Goal: Information Seeking & Learning: Compare options

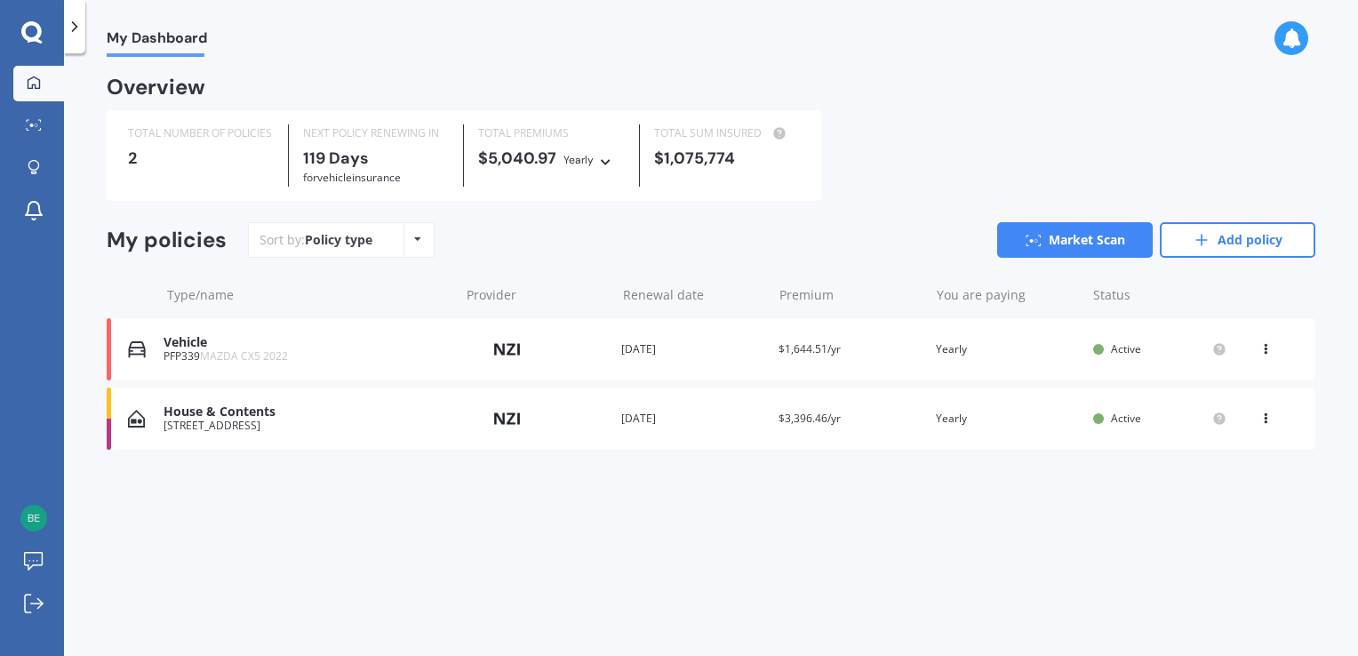
click at [1264, 345] on icon at bounding box center [1265, 345] width 12 height 11
click at [0, 0] on div "View option" at bounding box center [0, 0] width 0 height 0
click at [1264, 351] on icon at bounding box center [1265, 345] width 12 height 11
click at [1056, 490] on div "Overview TOTAL NUMBER OF POLICIES 2 NEXT POLICY RENEWING [DATE] for Vehicle ins…" at bounding box center [711, 285] width 1209 height 414
click at [26, 125] on icon at bounding box center [34, 125] width 16 height 12
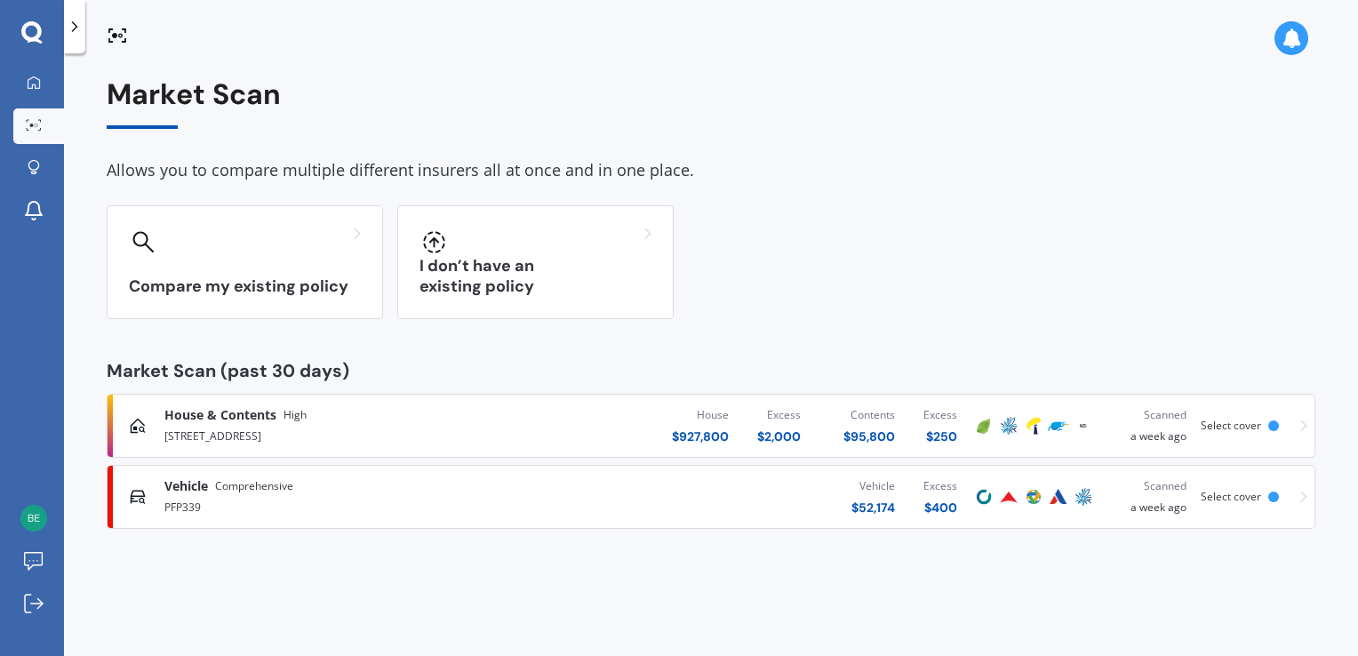
click at [1013, 428] on img at bounding box center [1008, 425] width 21 height 21
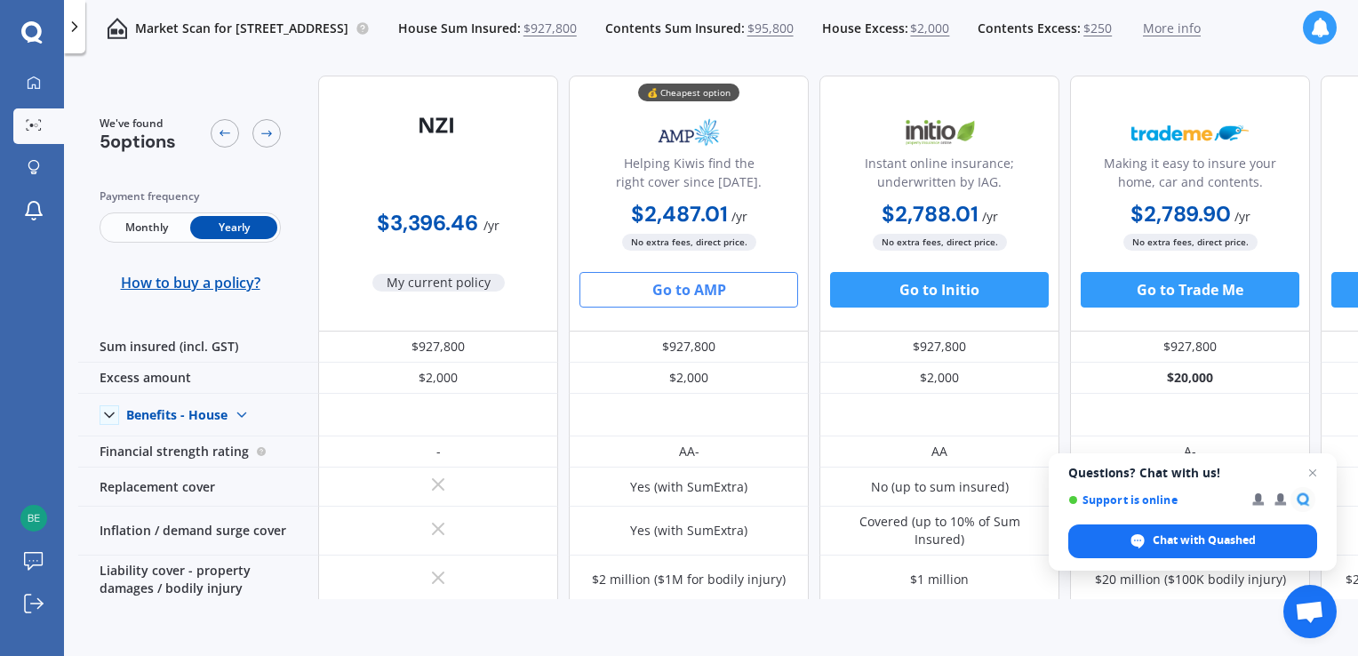
click at [703, 289] on button "Go to AMP" at bounding box center [688, 290] width 219 height 36
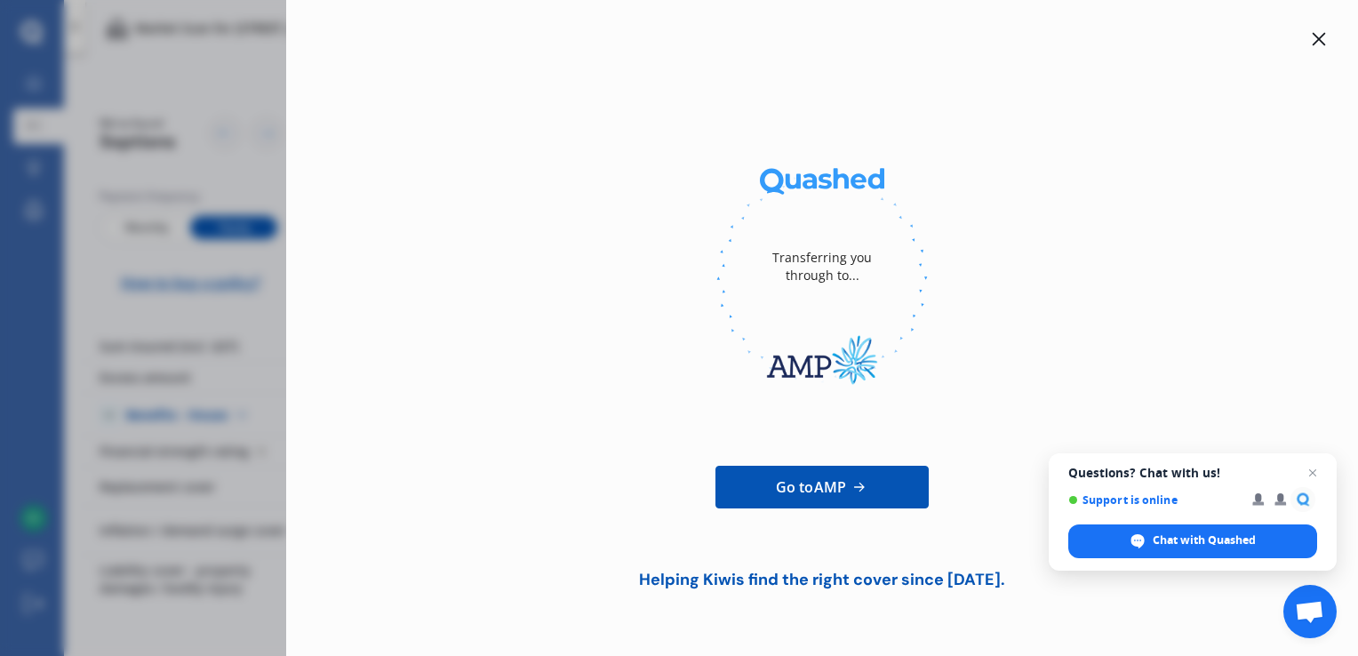
click at [1326, 38] on div at bounding box center [1318, 38] width 21 height 21
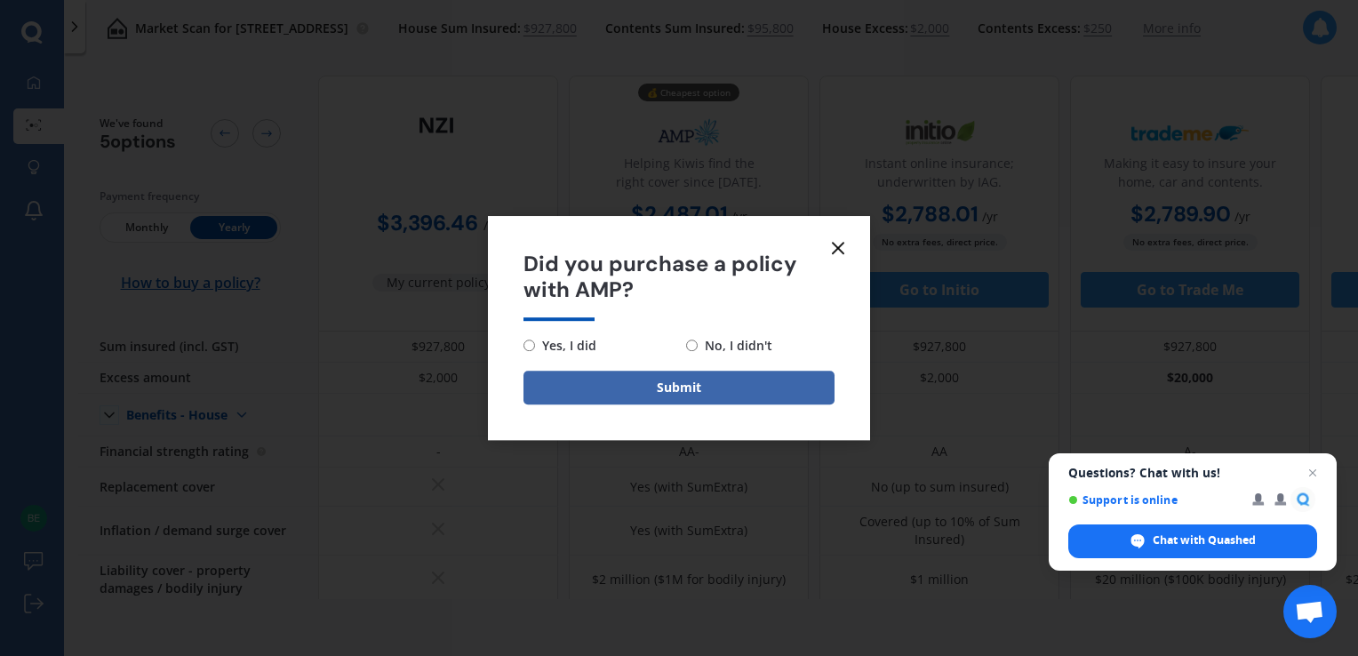
click at [842, 250] on icon at bounding box center [837, 247] width 21 height 21
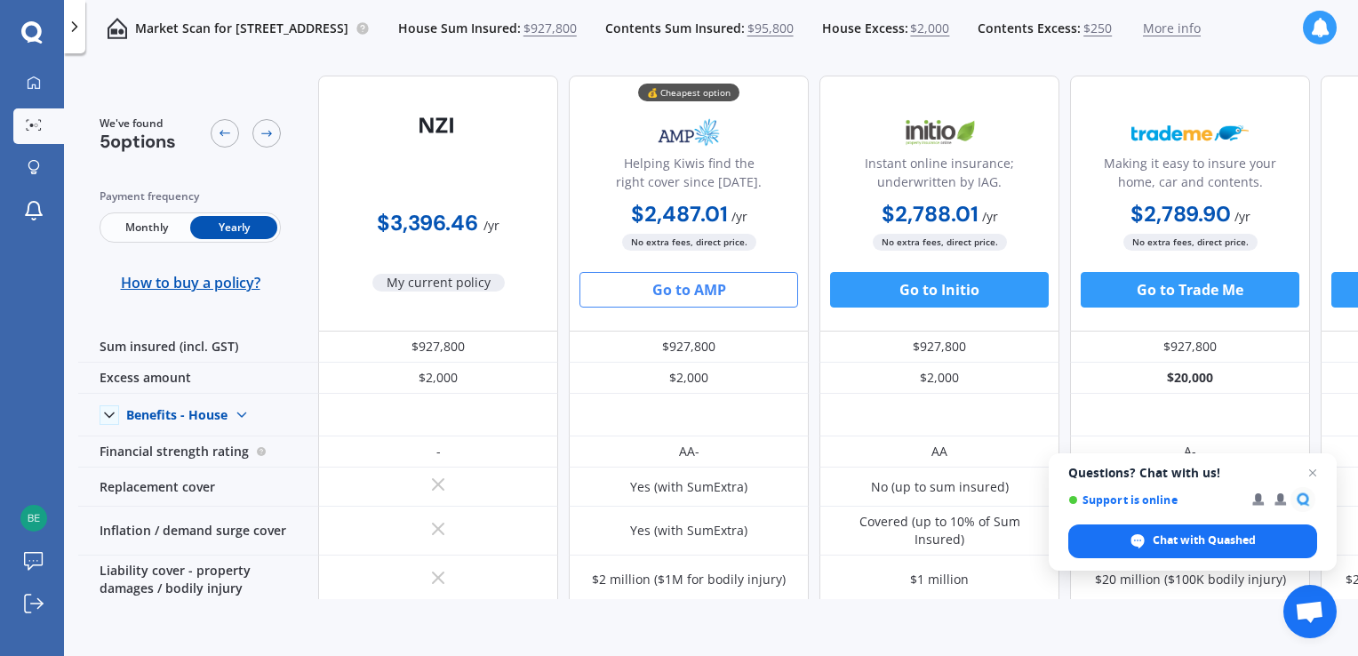
click at [145, 223] on span "Monthly" at bounding box center [146, 227] width 87 height 23
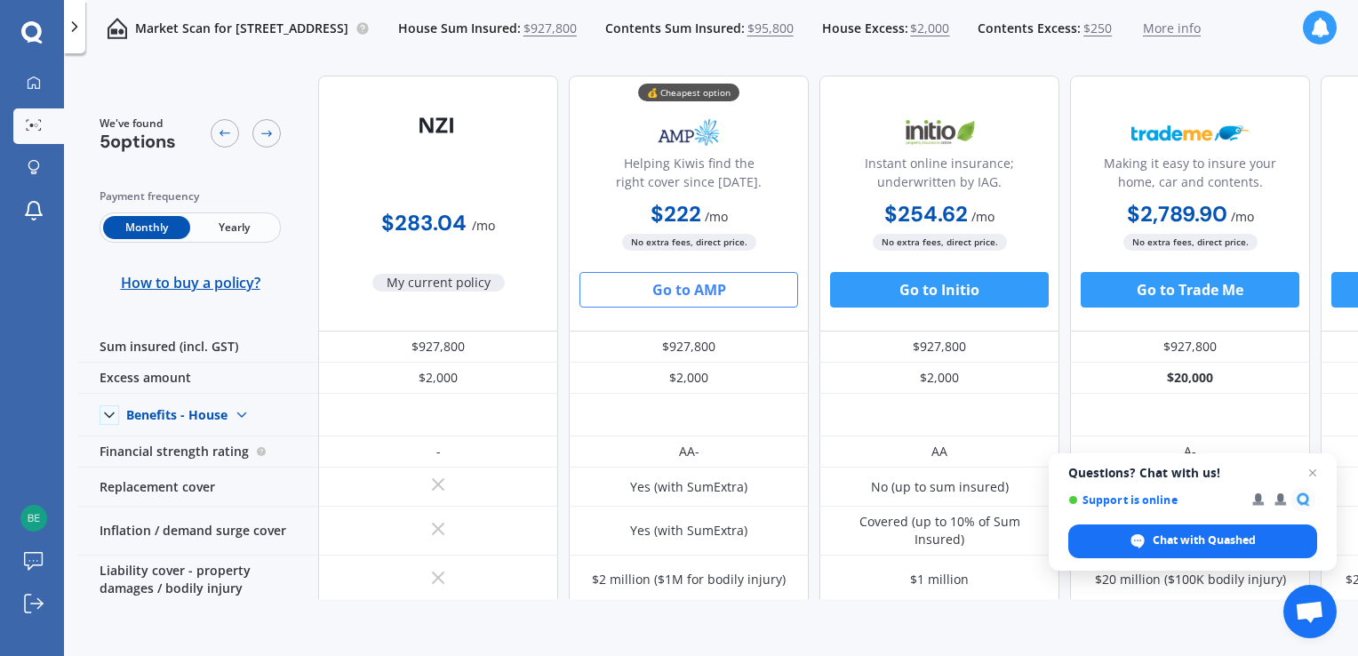
click at [213, 226] on span "Yearly" at bounding box center [233, 227] width 87 height 23
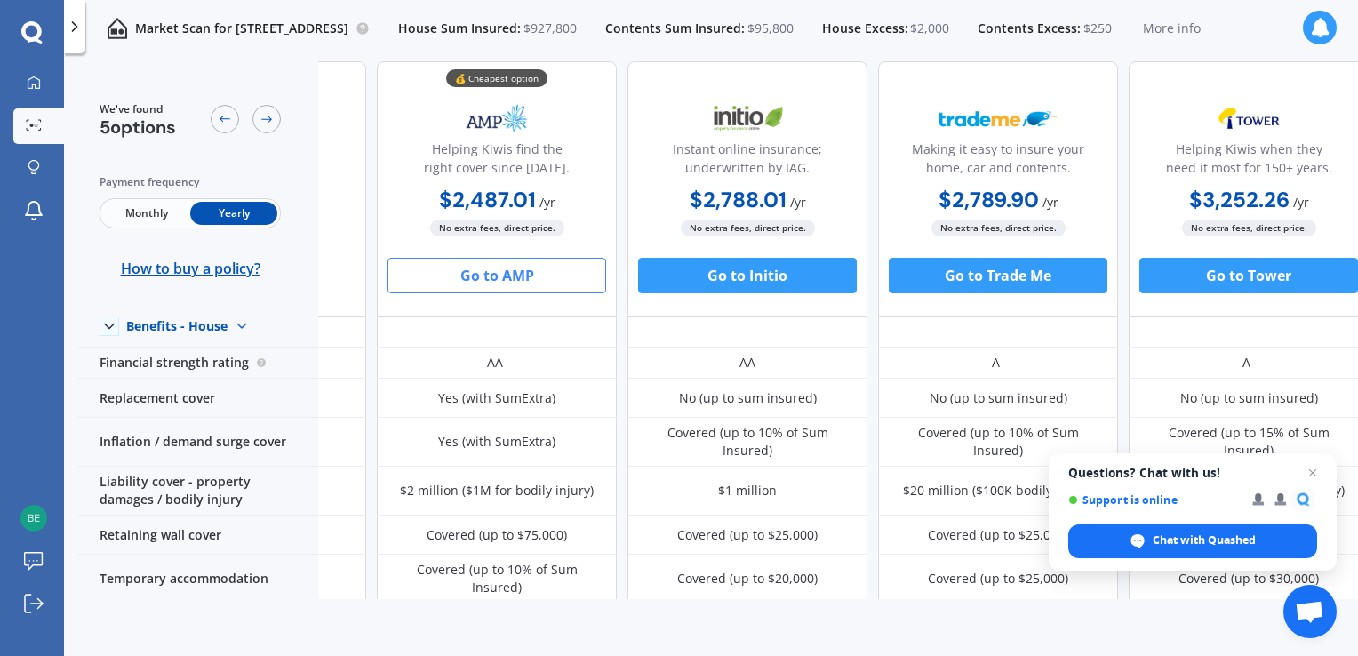
scroll to position [89, 211]
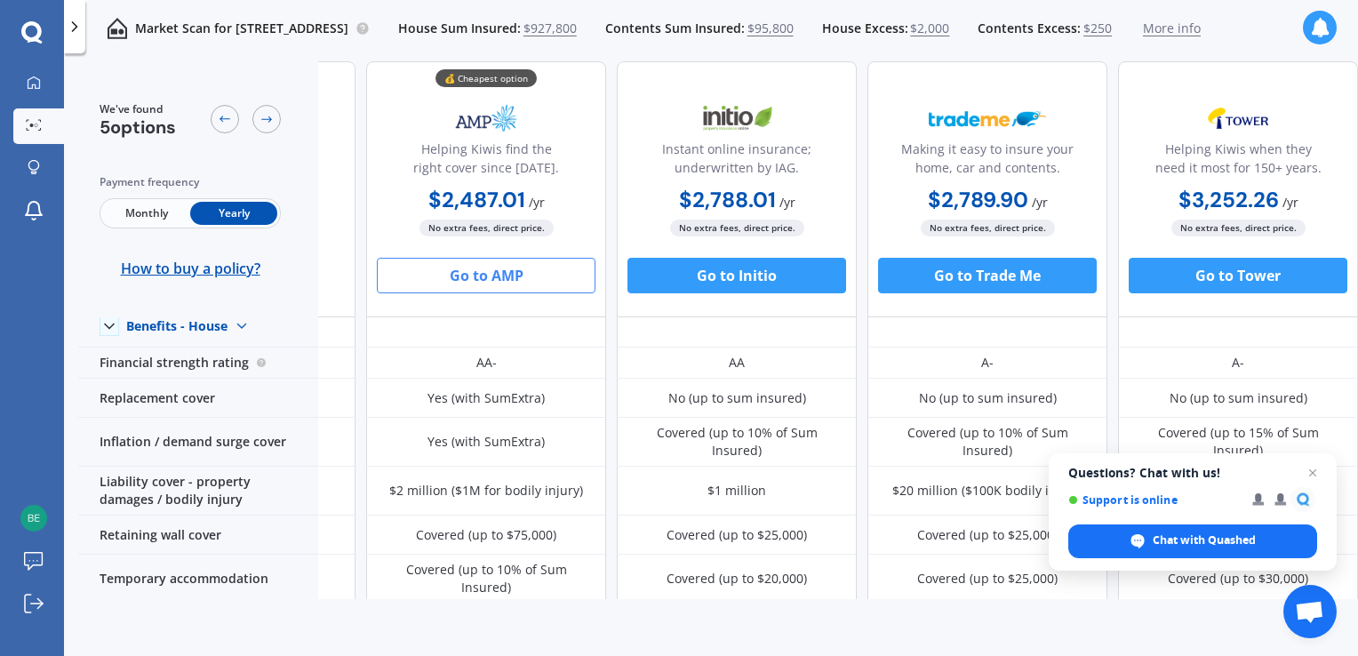
drag, startPoint x: 1085, startPoint y: 619, endPoint x: 806, endPoint y: 603, distance: 279.6
click at [806, 603] on div "We've found 5 options Payment frequency Monthly Yearly How to buy a policy? $3,…" at bounding box center [718, 360] width 1280 height 598
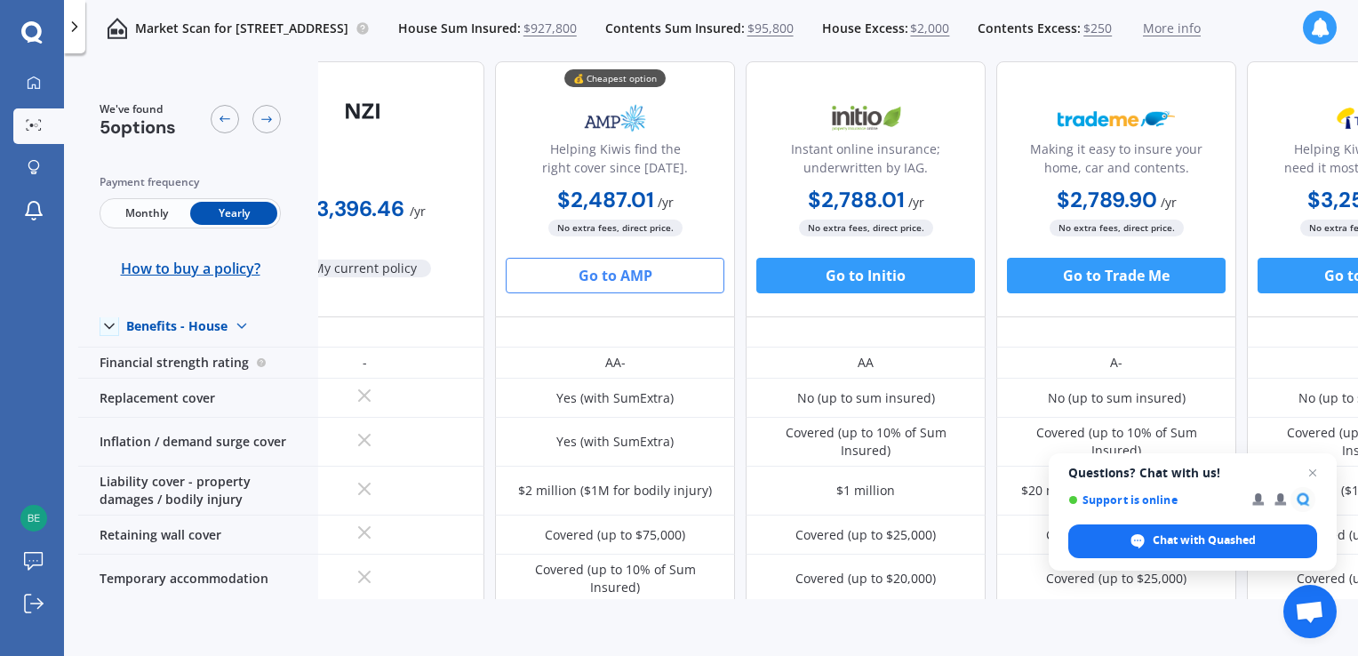
scroll to position [89, 0]
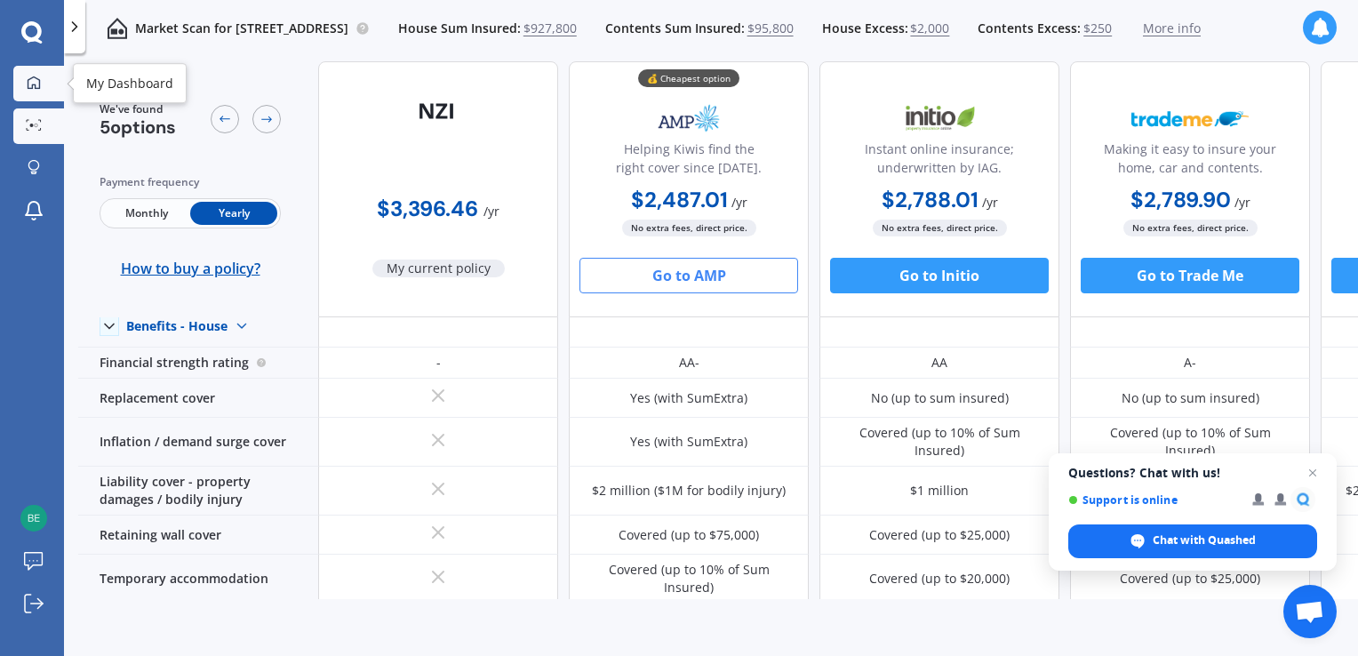
click at [25, 87] on div at bounding box center [33, 84] width 27 height 16
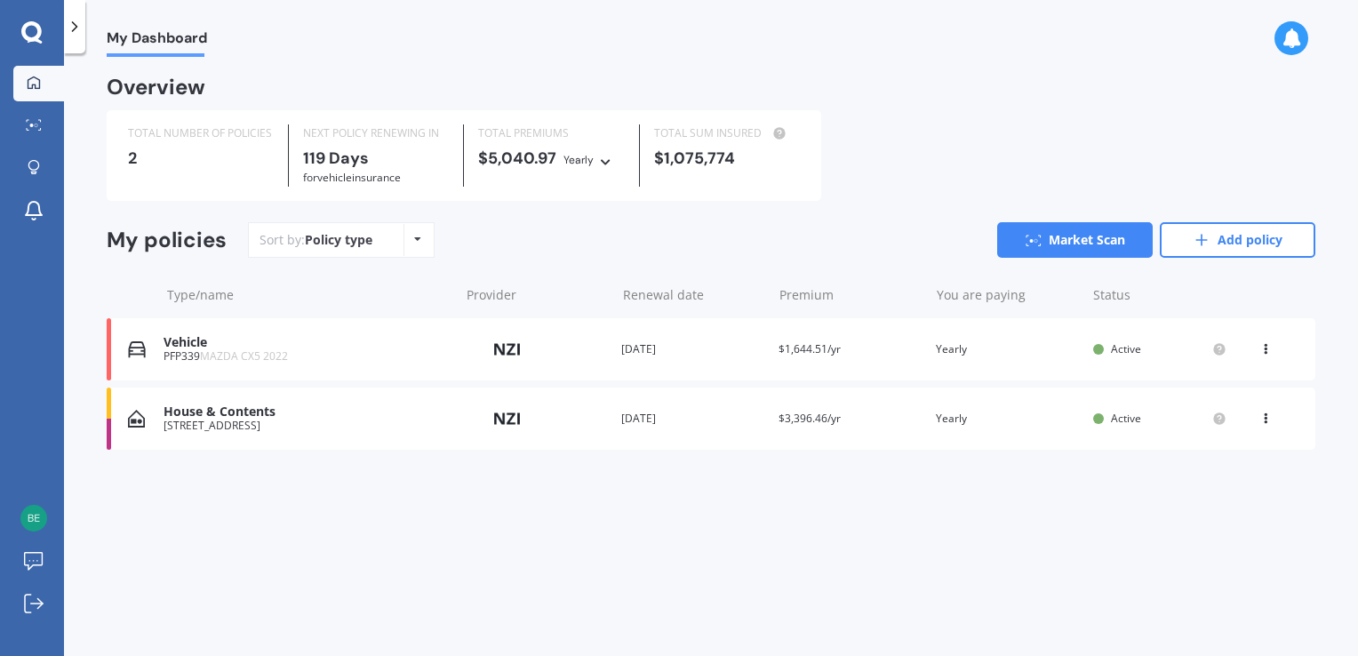
click at [187, 412] on div "House & Contents" at bounding box center [307, 411] width 286 height 15
click at [42, 123] on div at bounding box center [33, 125] width 27 height 13
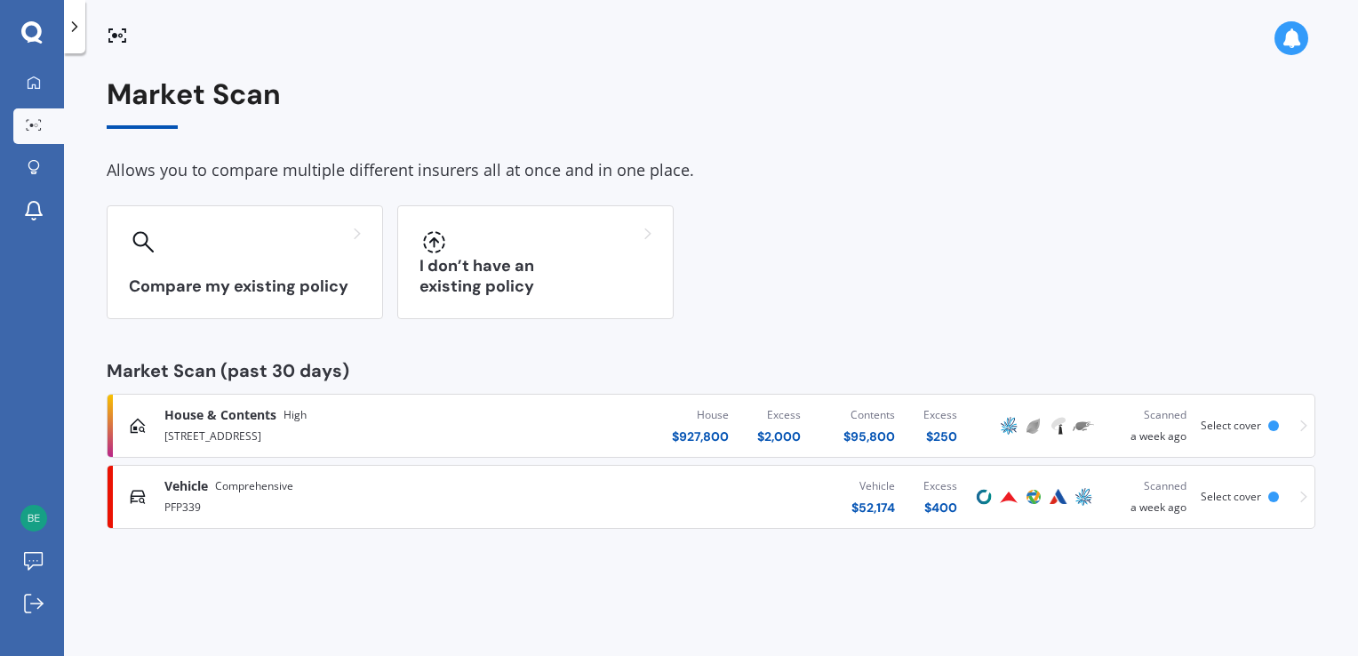
click at [1082, 498] on img at bounding box center [1083, 496] width 21 height 21
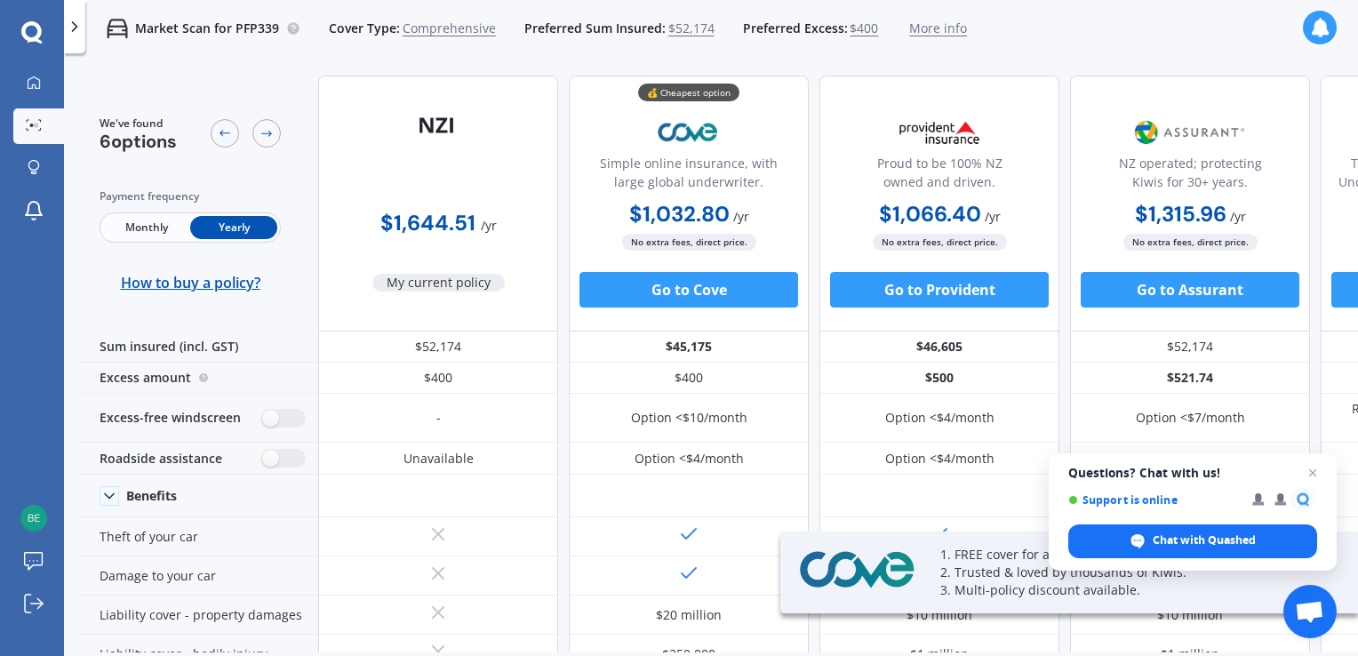
click at [162, 225] on span "Monthly" at bounding box center [146, 227] width 87 height 23
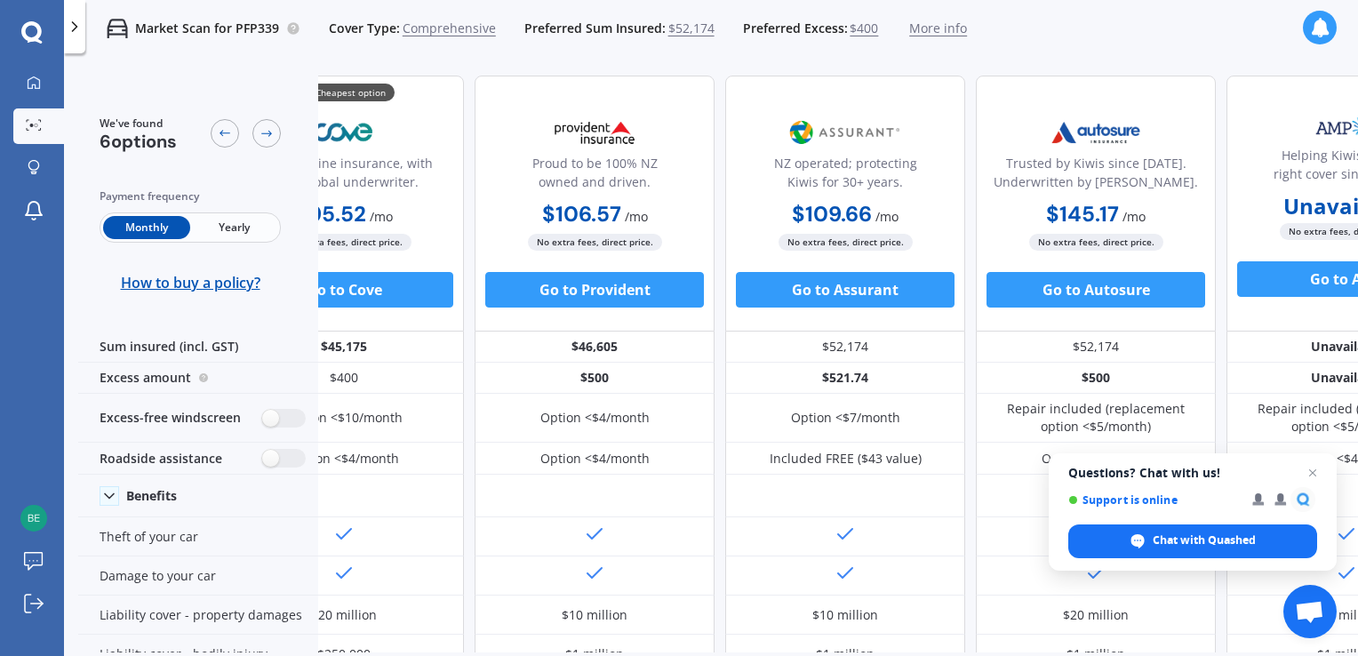
scroll to position [0, 428]
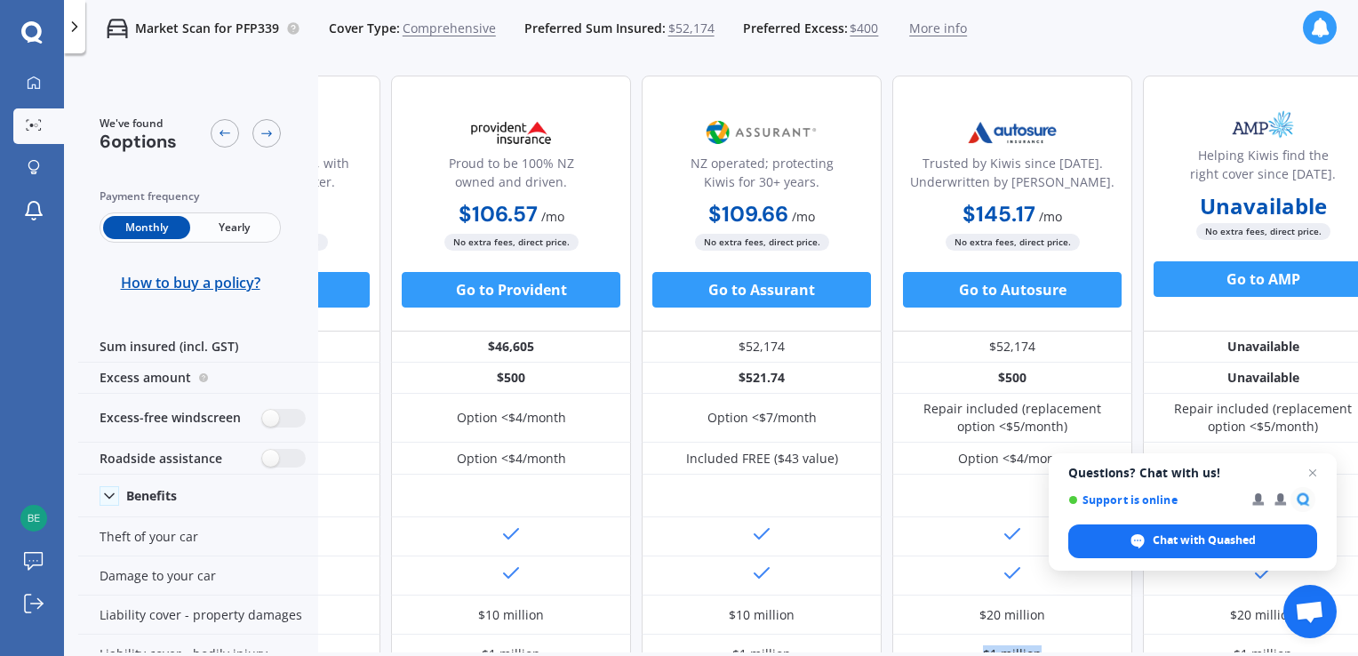
drag, startPoint x: 1081, startPoint y: 653, endPoint x: 882, endPoint y: 655, distance: 199.1
click at [882, 655] on div "We've found 6 options Payment frequency Monthly Yearly How to buy a policy? $13…" at bounding box center [718, 386] width 1280 height 651
